Goal: Task Accomplishment & Management: Manage account settings

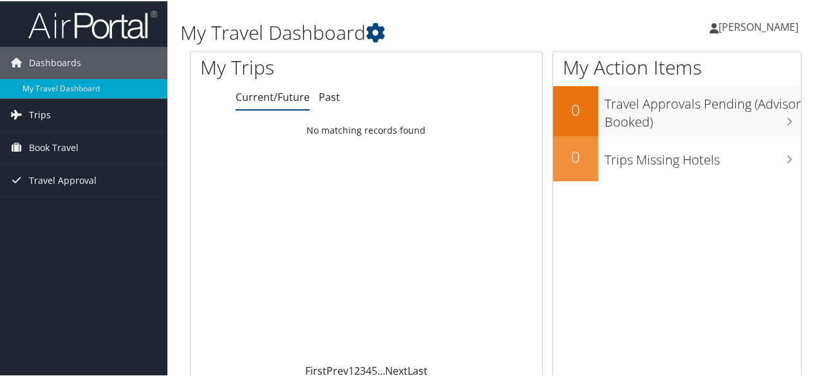
click at [49, 114] on span "Trips" at bounding box center [40, 114] width 22 height 32
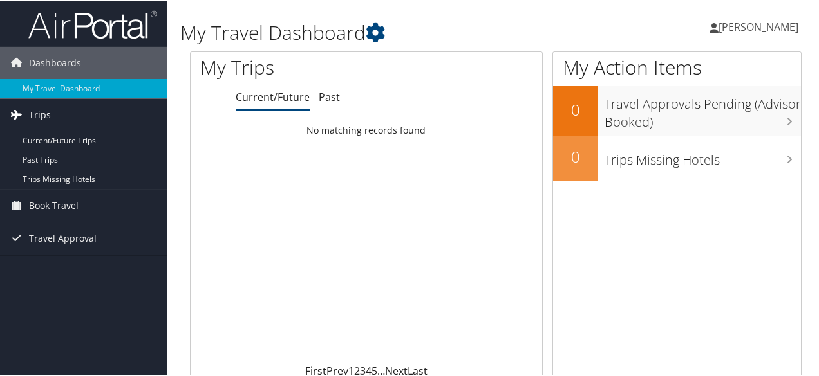
click at [33, 115] on span "Trips" at bounding box center [40, 114] width 22 height 32
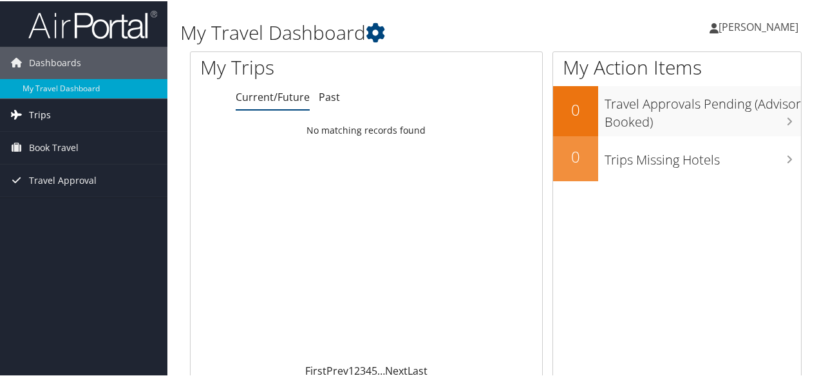
click at [33, 115] on span "Trips" at bounding box center [40, 114] width 22 height 32
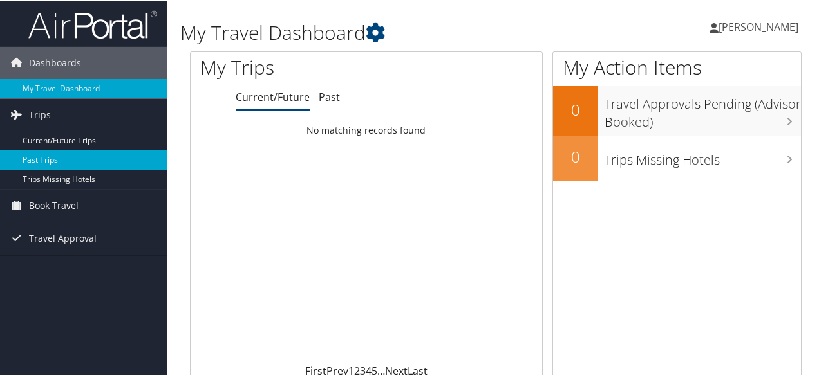
click at [51, 154] on link "Past Trips" at bounding box center [83, 158] width 167 height 19
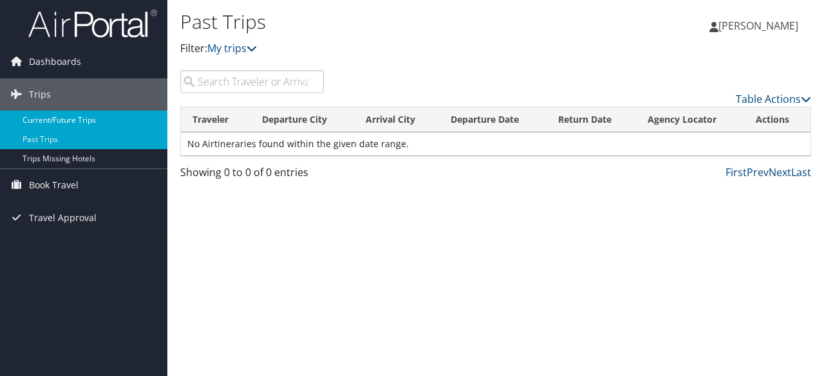
click at [110, 118] on link "Current/Future Trips" at bounding box center [83, 120] width 167 height 19
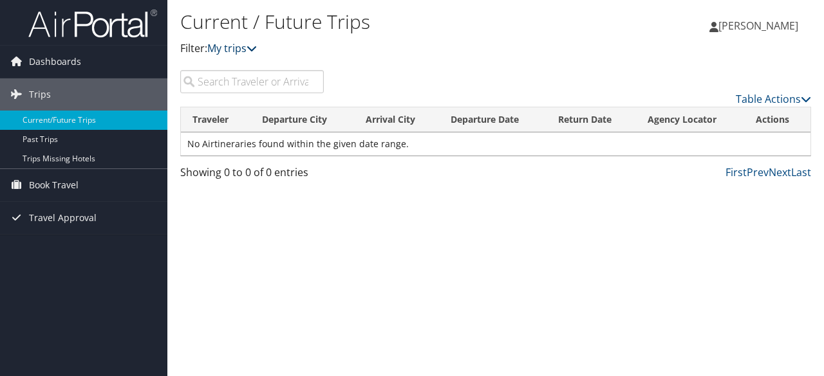
click at [256, 48] on icon at bounding box center [251, 48] width 10 height 10
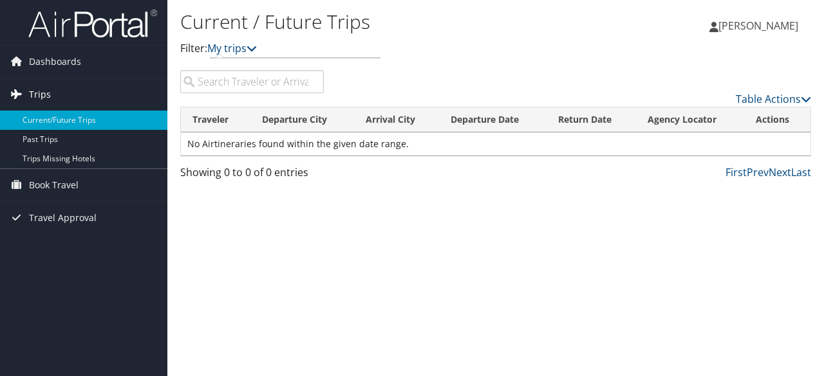
click at [97, 92] on link "Trips" at bounding box center [83, 95] width 167 height 32
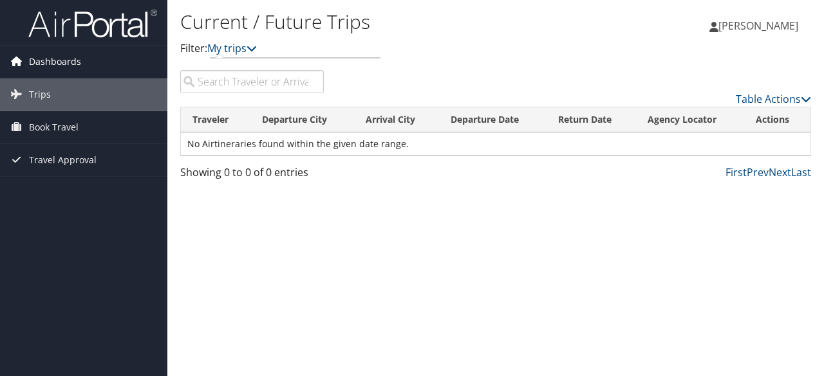
click at [80, 57] on link "Dashboards" at bounding box center [83, 62] width 167 height 32
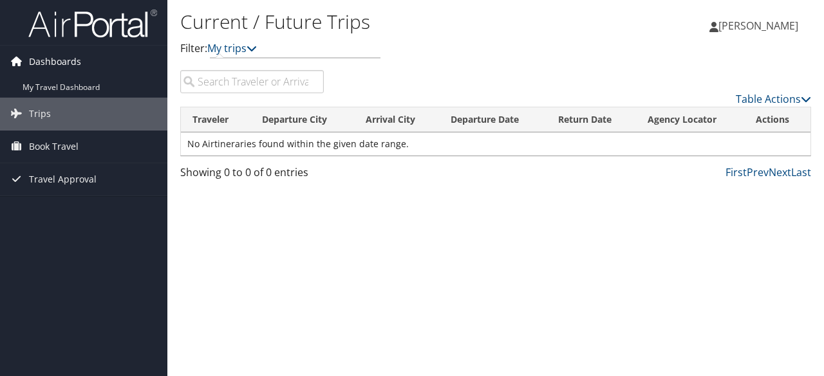
click at [65, 57] on span "Dashboards" at bounding box center [55, 62] width 52 height 32
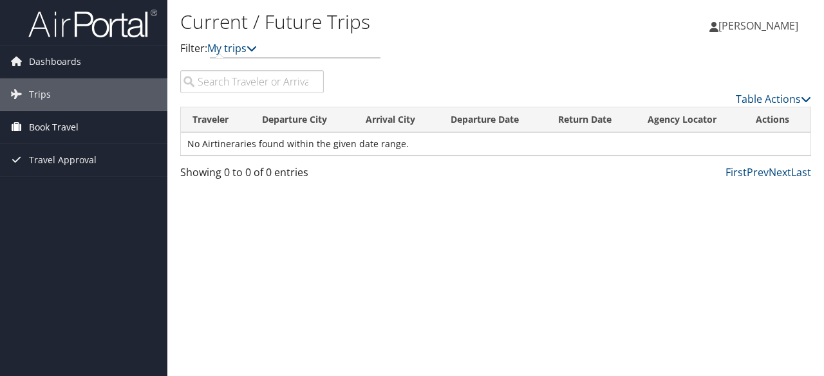
click at [55, 125] on span "Book Travel" at bounding box center [54, 127] width 50 height 32
click at [66, 218] on span "Travel Approval" at bounding box center [63, 218] width 68 height 32
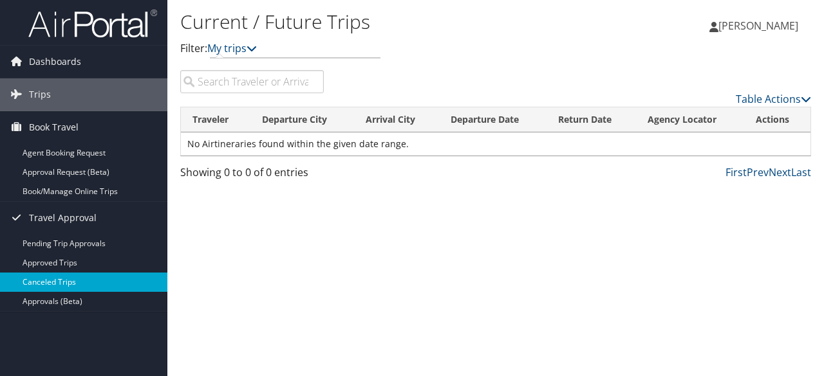
click at [97, 280] on link "Canceled Trips" at bounding box center [83, 282] width 167 height 19
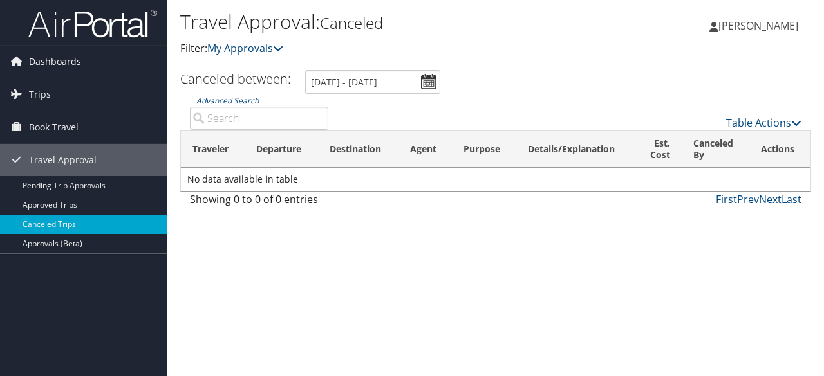
click at [327, 185] on td "No data available in table" at bounding box center [495, 179] width 629 height 23
click at [48, 89] on span "Trips" at bounding box center [40, 95] width 22 height 32
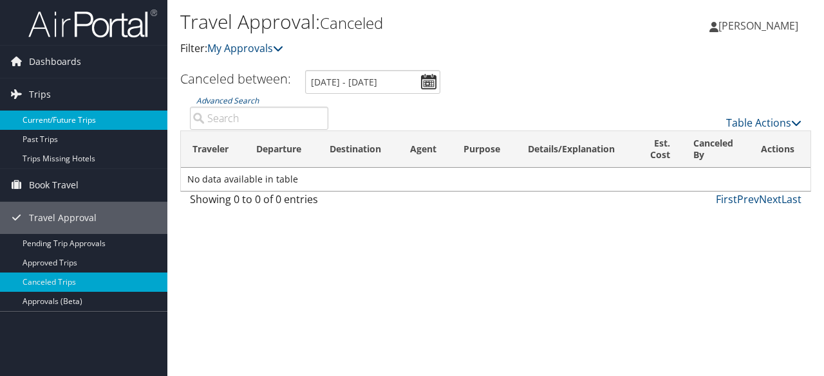
click at [79, 116] on link "Current/Future Trips" at bounding box center [83, 120] width 167 height 19
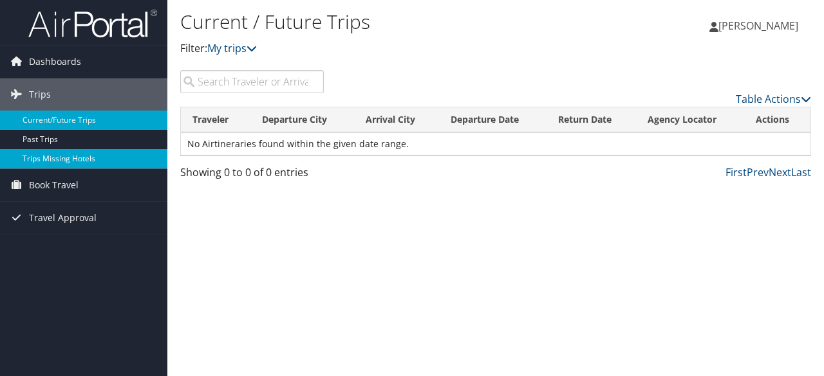
click at [119, 154] on link "Trips Missing Hotels" at bounding box center [83, 158] width 167 height 19
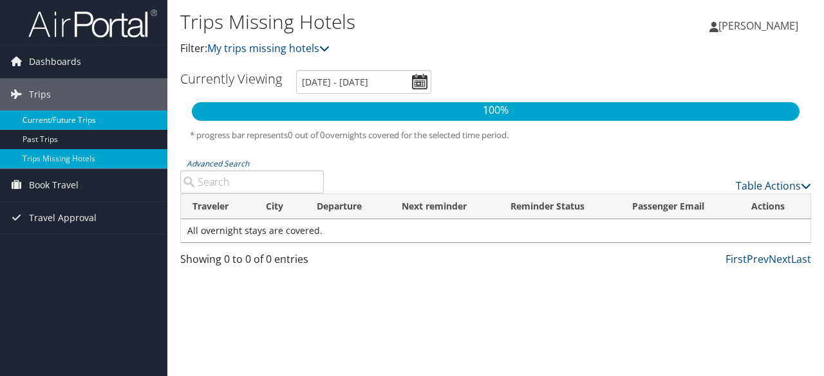
click at [69, 118] on link "Current/Future Trips" at bounding box center [83, 120] width 167 height 19
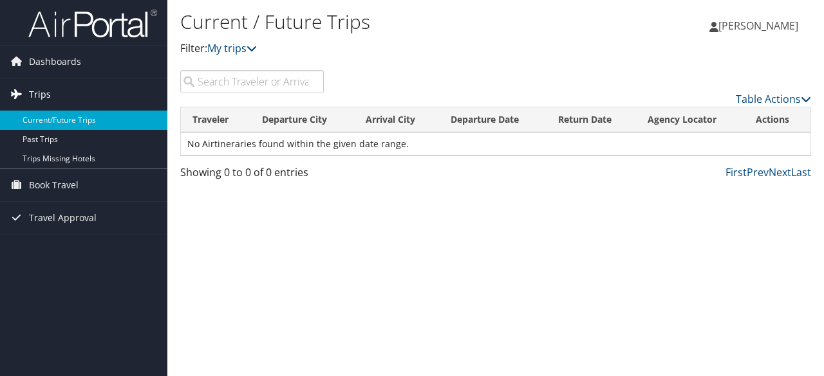
click at [87, 87] on link "Trips" at bounding box center [83, 95] width 167 height 32
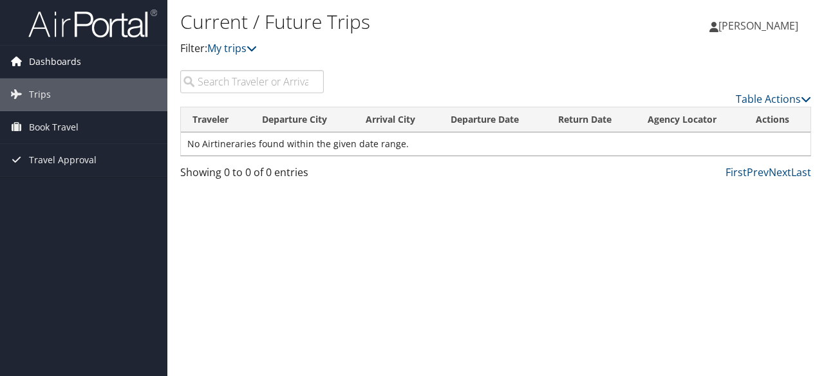
click at [111, 56] on link "Dashboards" at bounding box center [83, 62] width 167 height 32
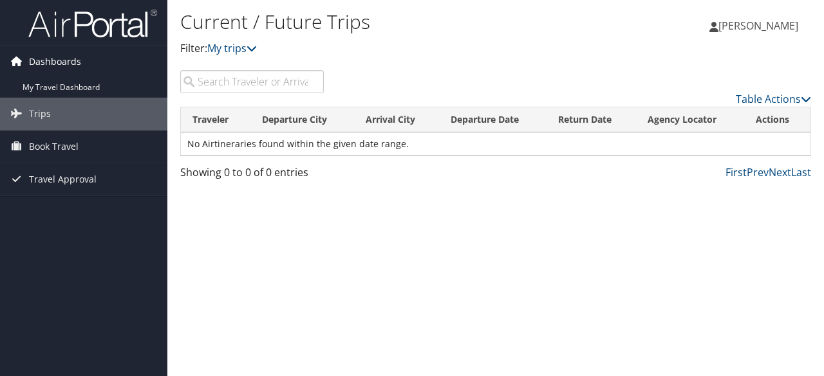
click at [79, 64] on span "Dashboards" at bounding box center [55, 62] width 52 height 32
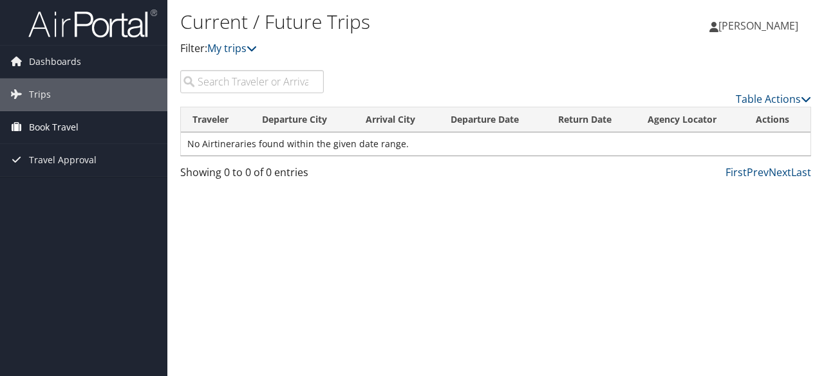
click at [66, 124] on span "Book Travel" at bounding box center [54, 127] width 50 height 32
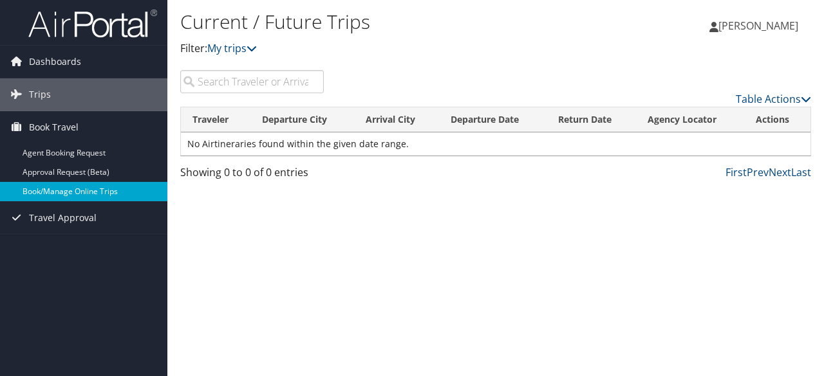
click at [65, 186] on link "Book/Manage Online Trips" at bounding box center [83, 191] width 167 height 19
click at [763, 25] on span "[PERSON_NAME]" at bounding box center [758, 26] width 80 height 14
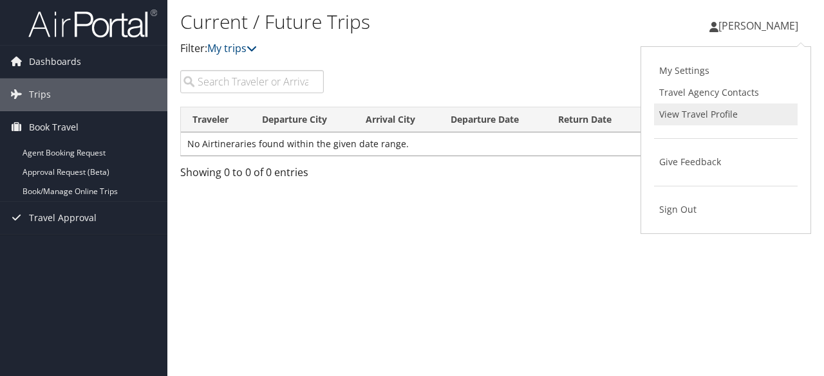
click at [692, 114] on link "View Travel Profile" at bounding box center [726, 115] width 144 height 22
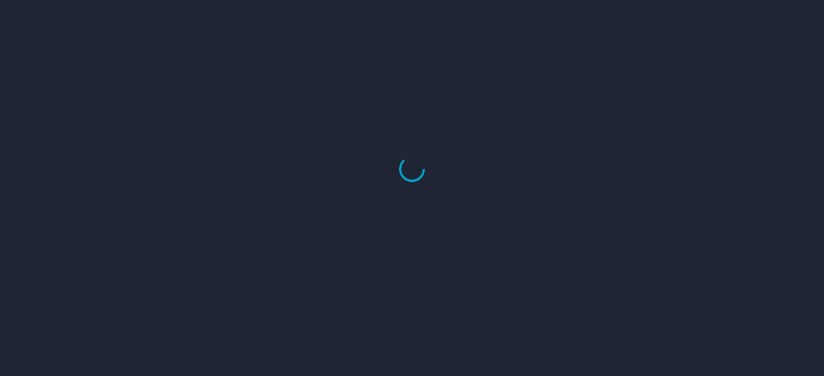
select select "US"
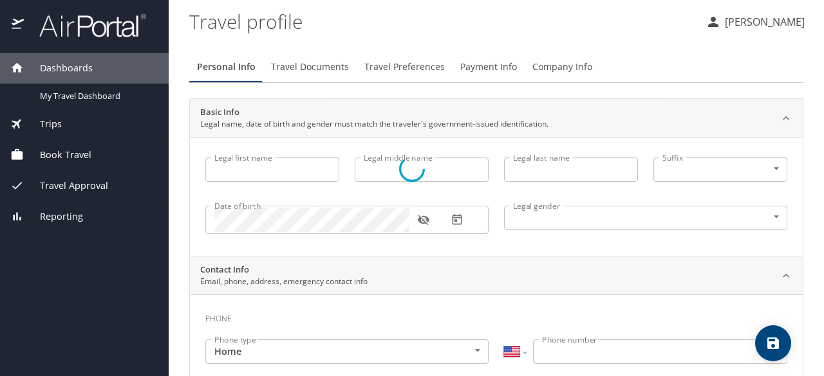
type input "Riechelle"
type input "M"
type input "Roy"
type input "Female"
type input "Shelby"
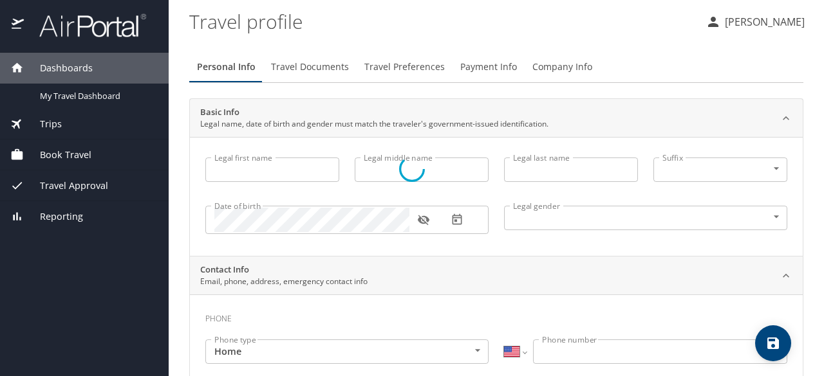
type input "Waitz"
type input "(504) 452-3389"
type input "shelbyewaitz@gmail.com"
type input "United States of America"
type input "Louisiana"
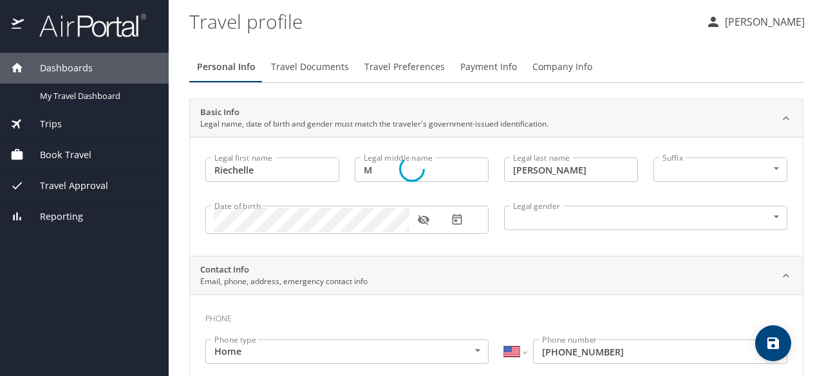
select select "US"
click at [488, 63] on span "Payment Info" at bounding box center [488, 67] width 57 height 16
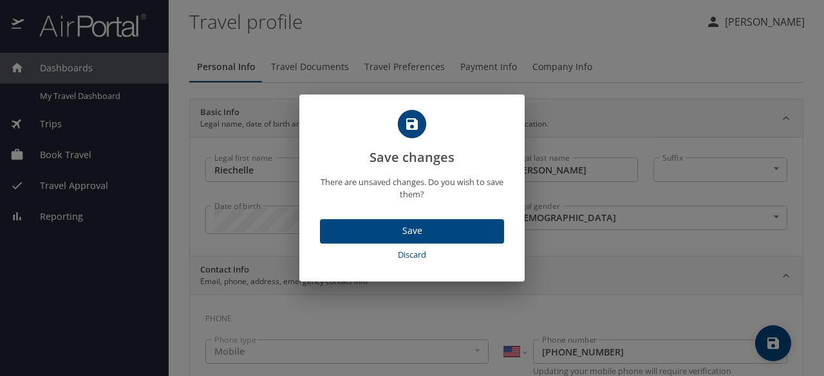
click at [414, 252] on span "Discard" at bounding box center [412, 255] width 174 height 15
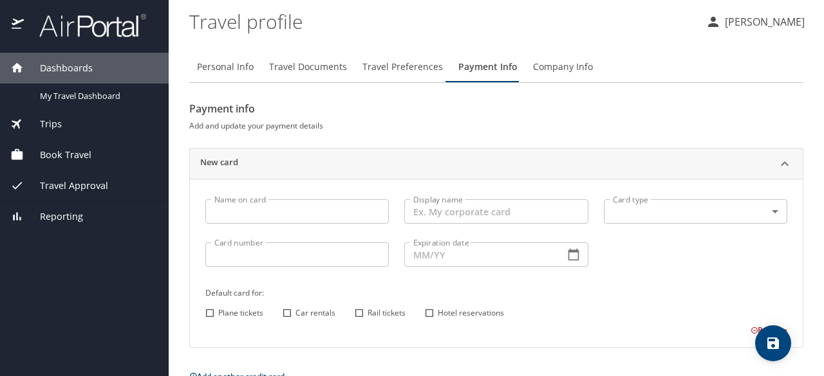
click at [317, 64] on span "Travel Documents" at bounding box center [308, 67] width 78 height 16
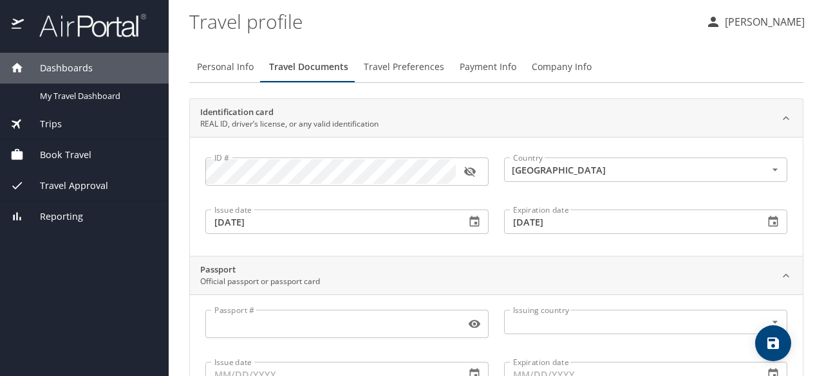
click at [399, 64] on span "Travel Preferences" at bounding box center [404, 67] width 80 height 16
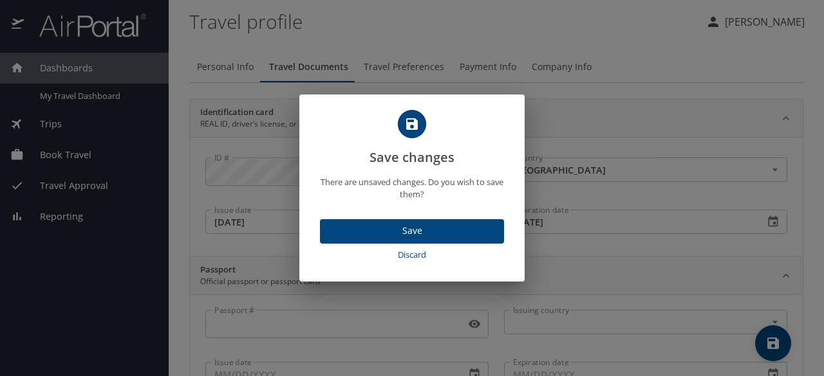
click at [414, 252] on span "Discard" at bounding box center [412, 255] width 174 height 15
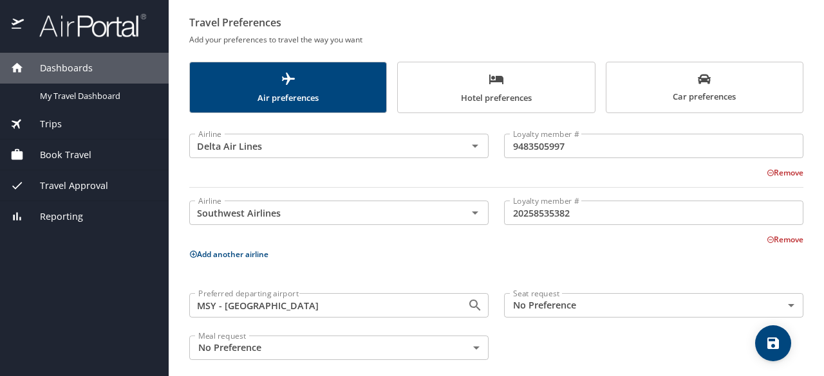
scroll to position [97, 0]
